Goal: Navigation & Orientation: Find specific page/section

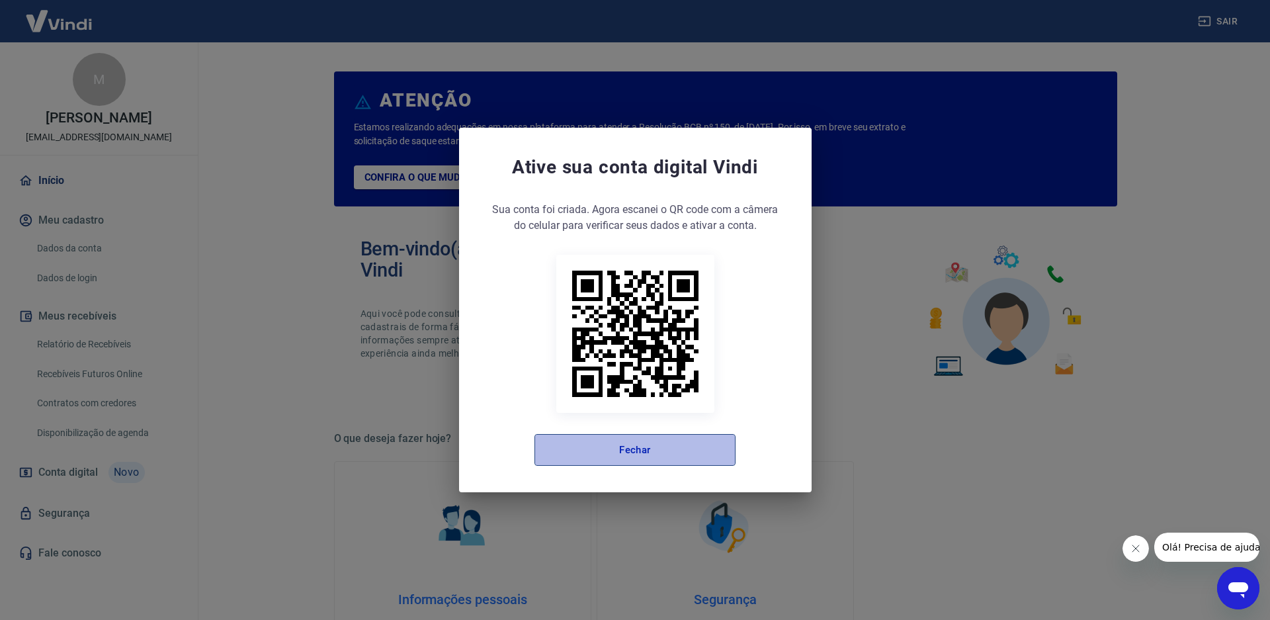
click at [589, 445] on button "Fechar" at bounding box center [635, 450] width 201 height 32
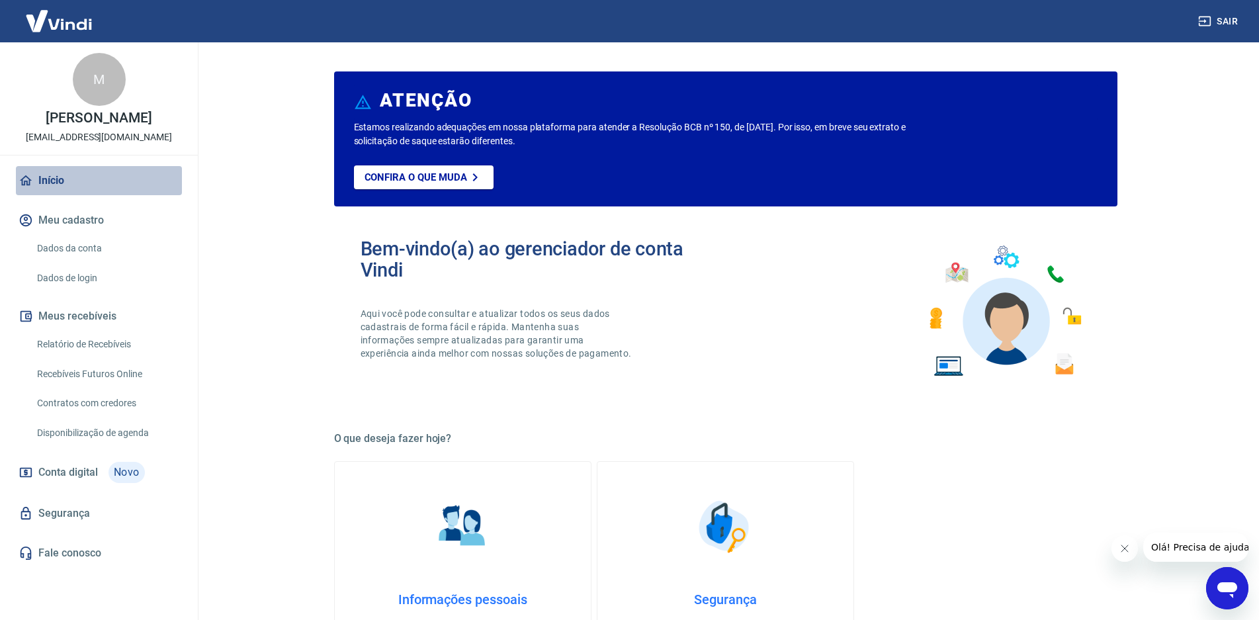
click at [60, 188] on link "Início" at bounding box center [99, 180] width 166 height 29
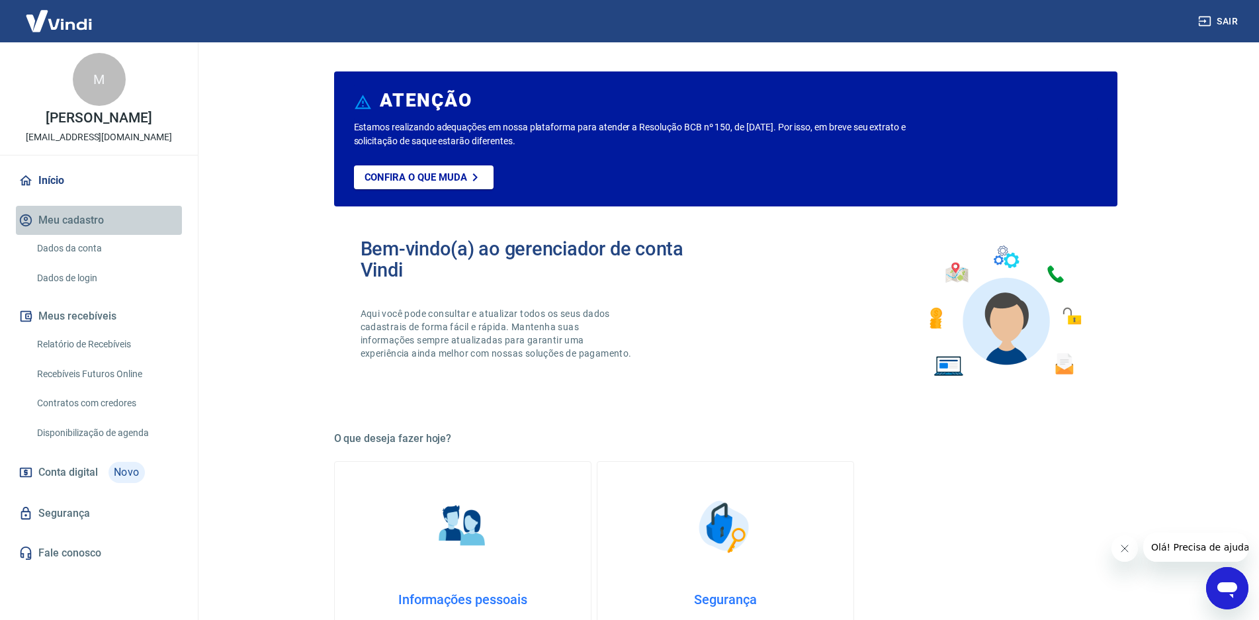
click at [48, 232] on button "Meu cadastro" at bounding box center [99, 220] width 166 height 29
click at [60, 195] on link "Início" at bounding box center [99, 180] width 166 height 29
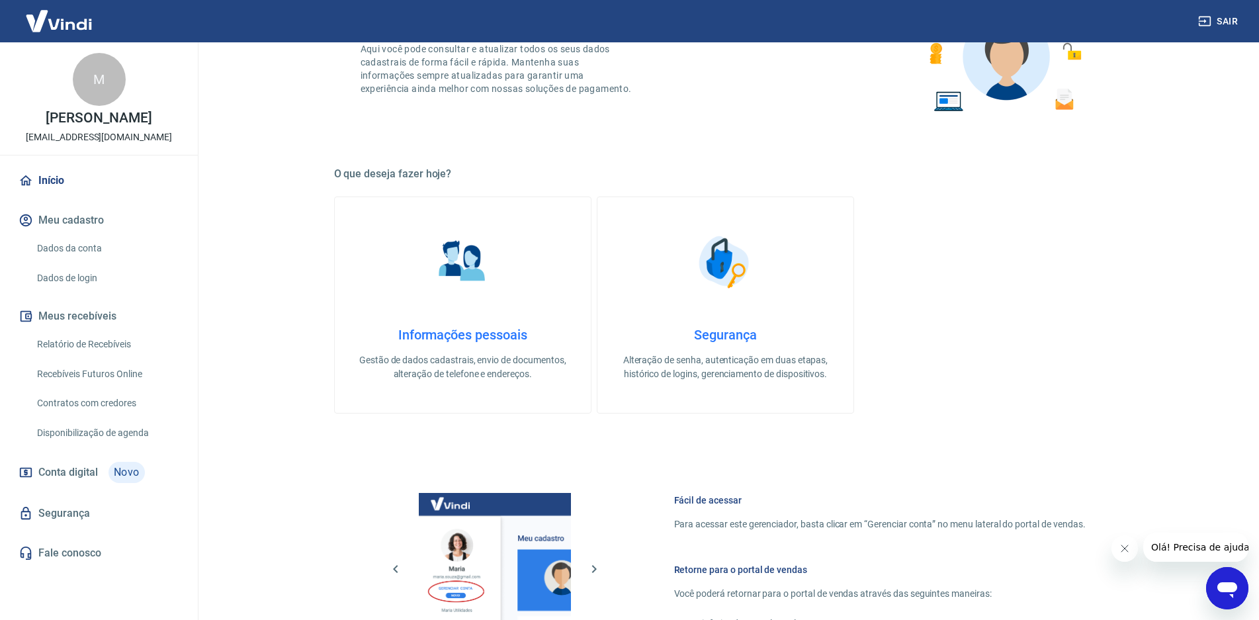
scroll to position [548, 0]
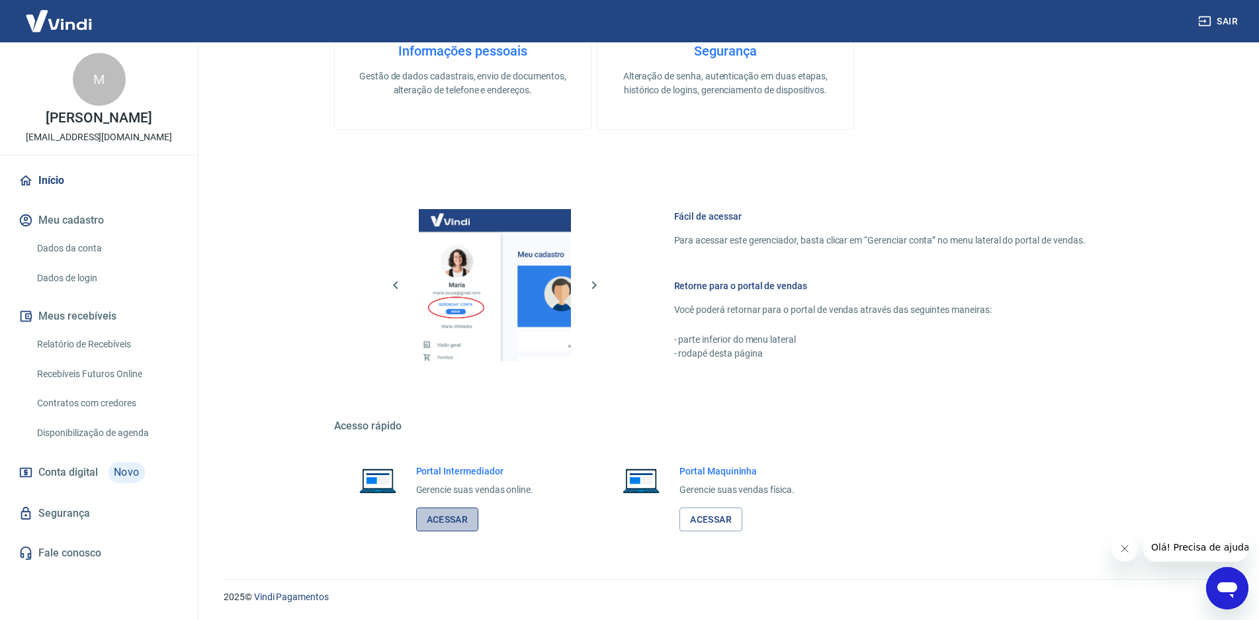
click at [456, 521] on link "Acessar" at bounding box center [447, 519] width 63 height 24
